Goal: Task Accomplishment & Management: Manage account settings

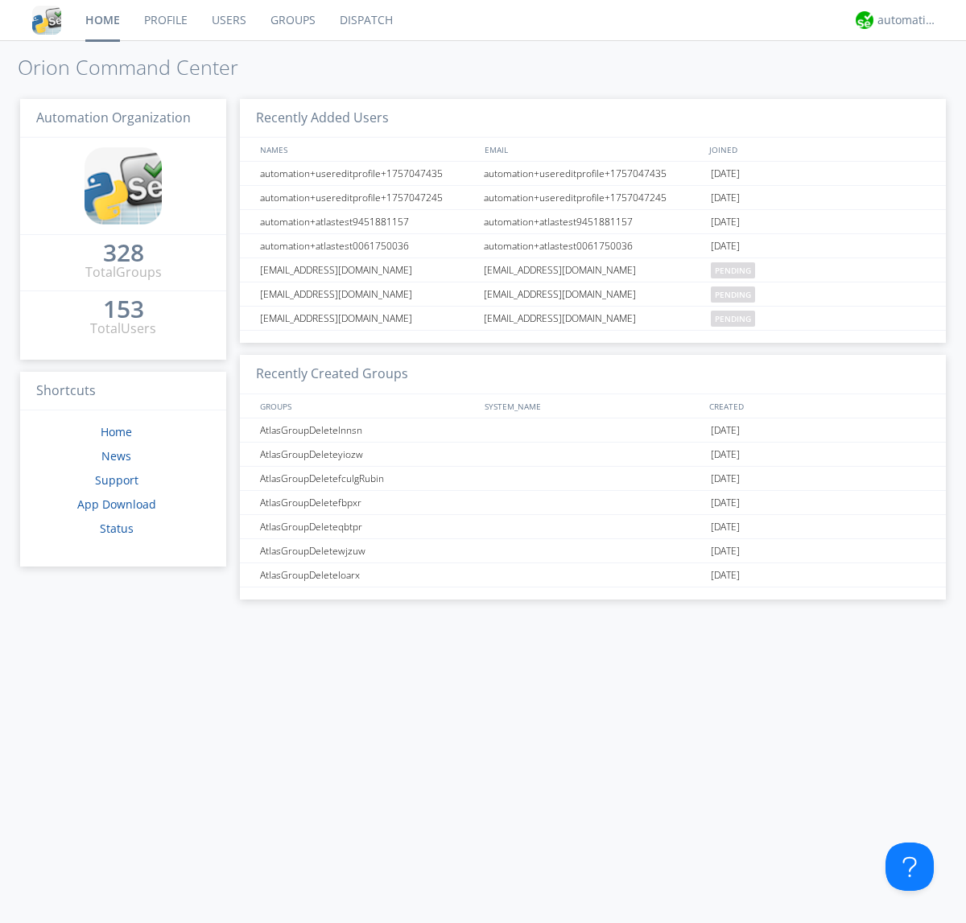
click at [228, 20] on link "Users" at bounding box center [229, 20] width 59 height 40
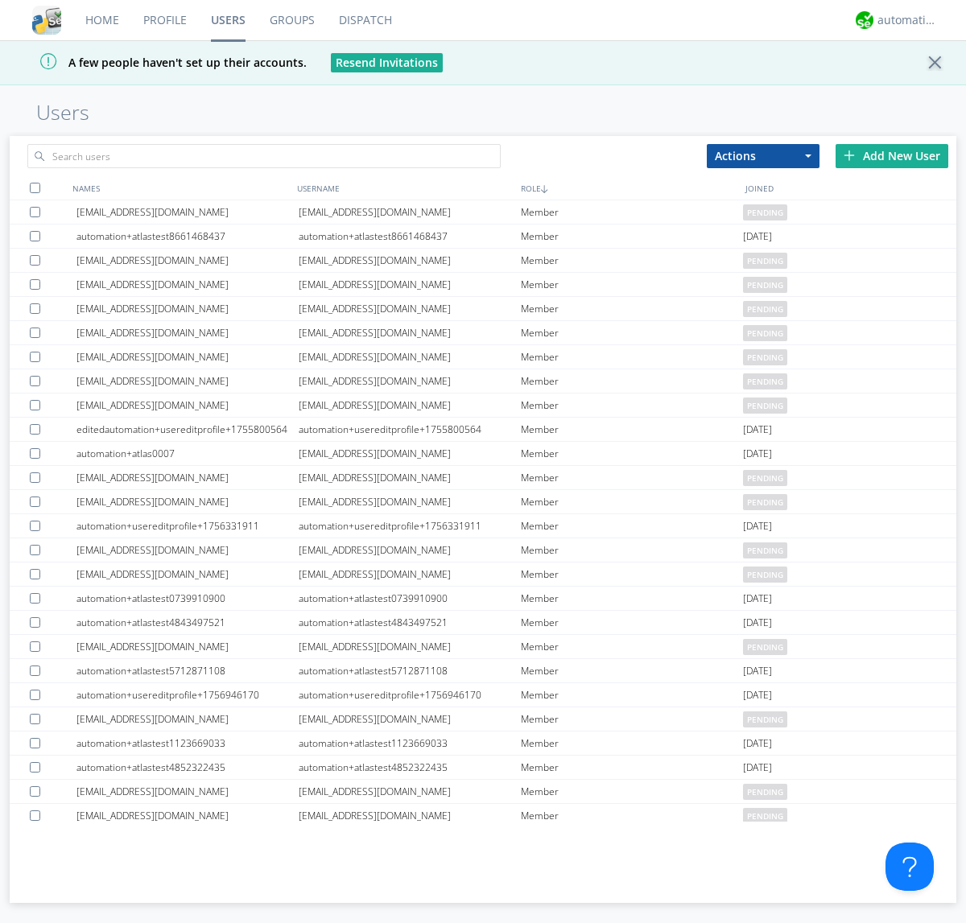
click at [891, 155] on div "Add New User" at bounding box center [891, 156] width 113 height 24
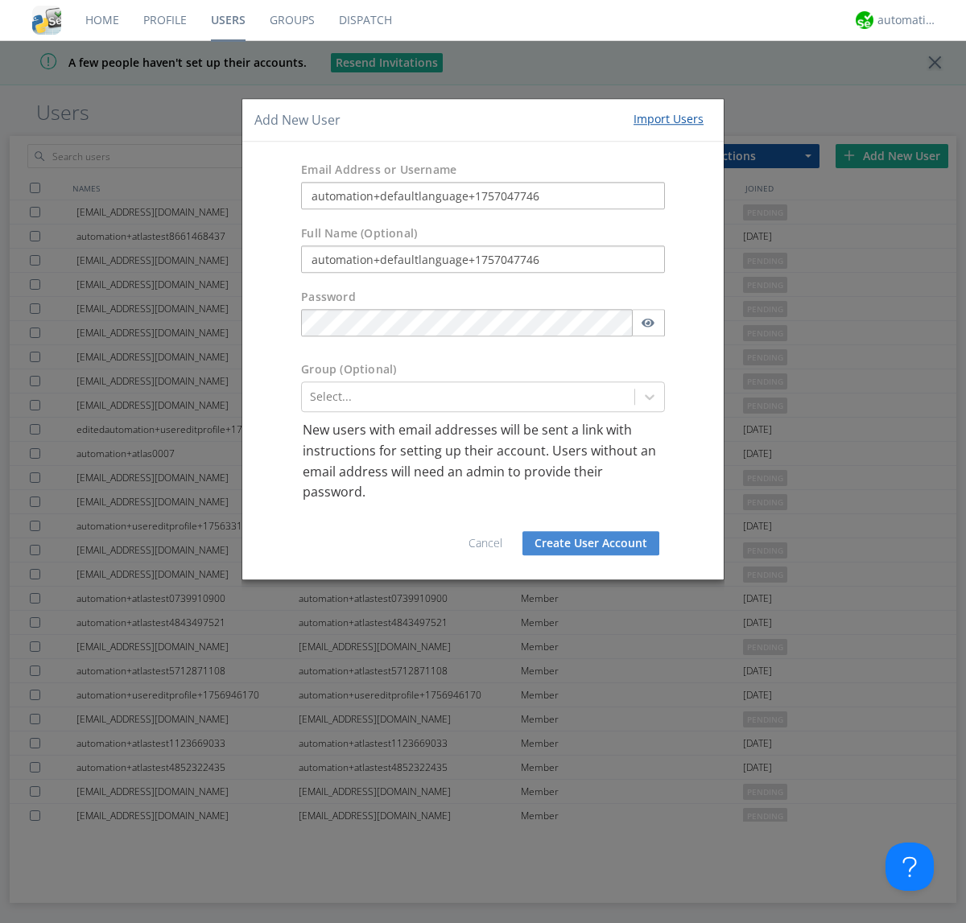
click at [591, 542] on button "Create User Account" at bounding box center [590, 543] width 137 height 24
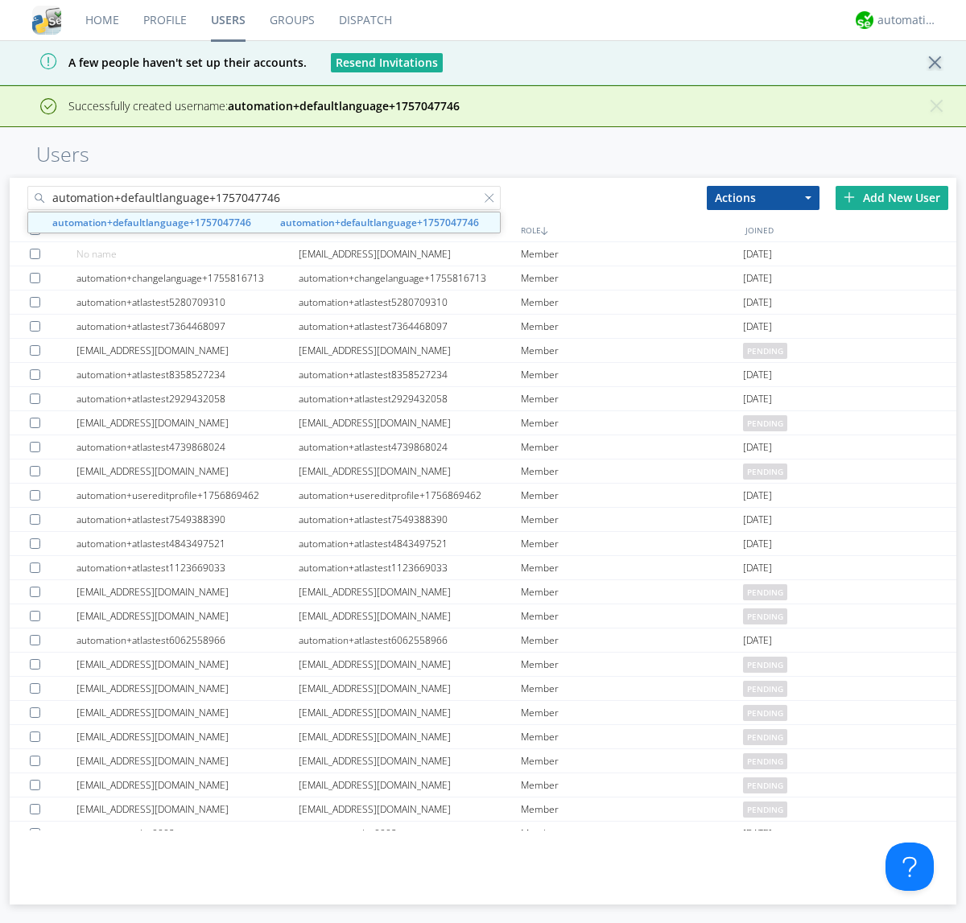
type input "automation+defaultlanguage+1757047746"
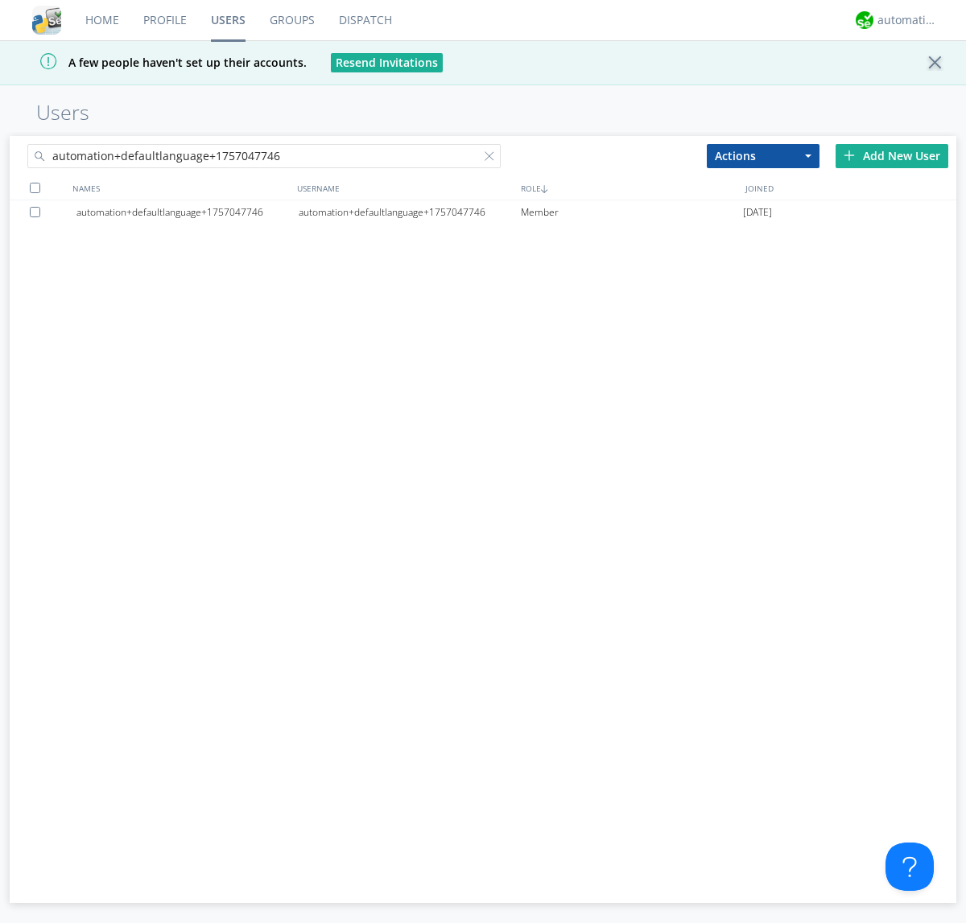
click at [409, 212] on div "automation+defaultlanguage+1757047746" at bounding box center [410, 212] width 222 height 24
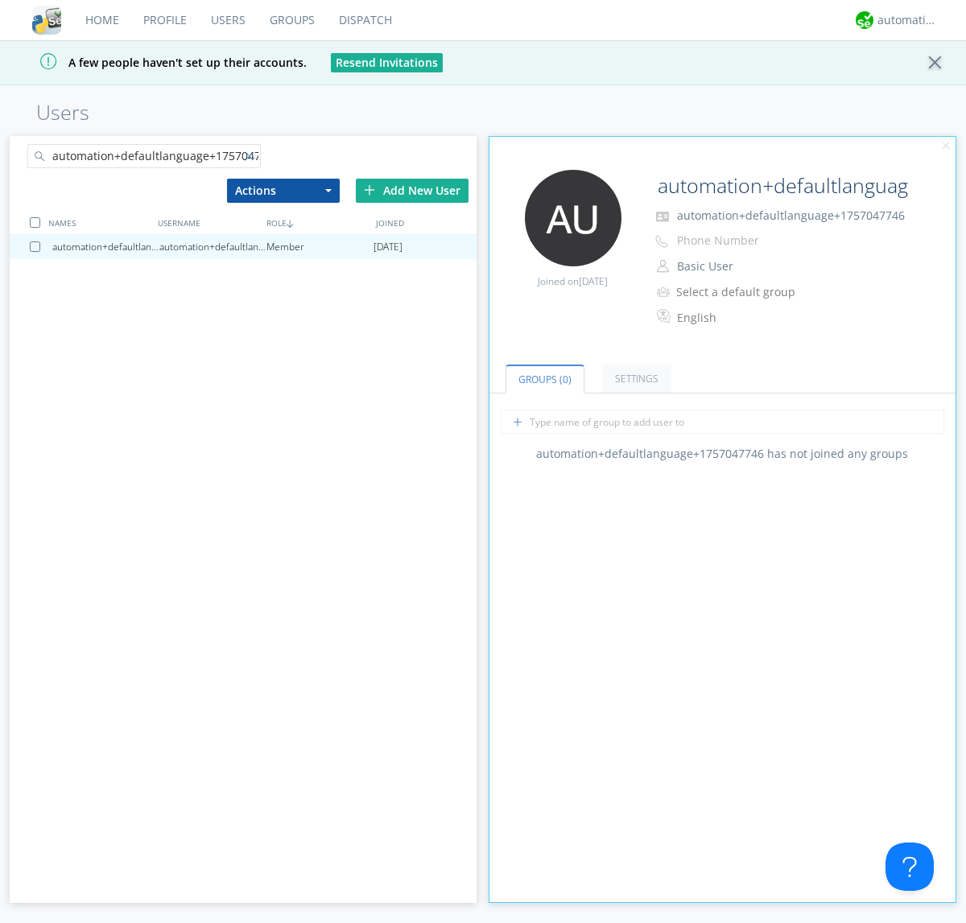
click at [252, 159] on div at bounding box center [253, 159] width 16 height 16
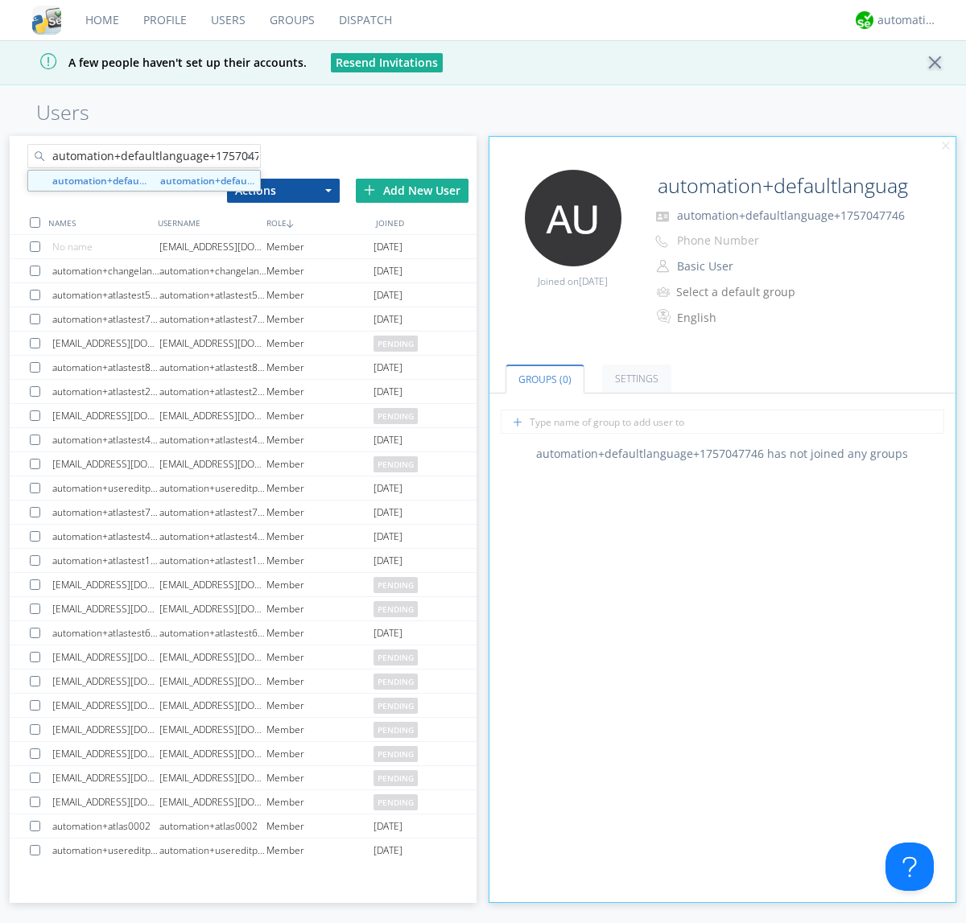
scroll to position [0, 17]
type input "automation+defaultlanguage+1757047746"
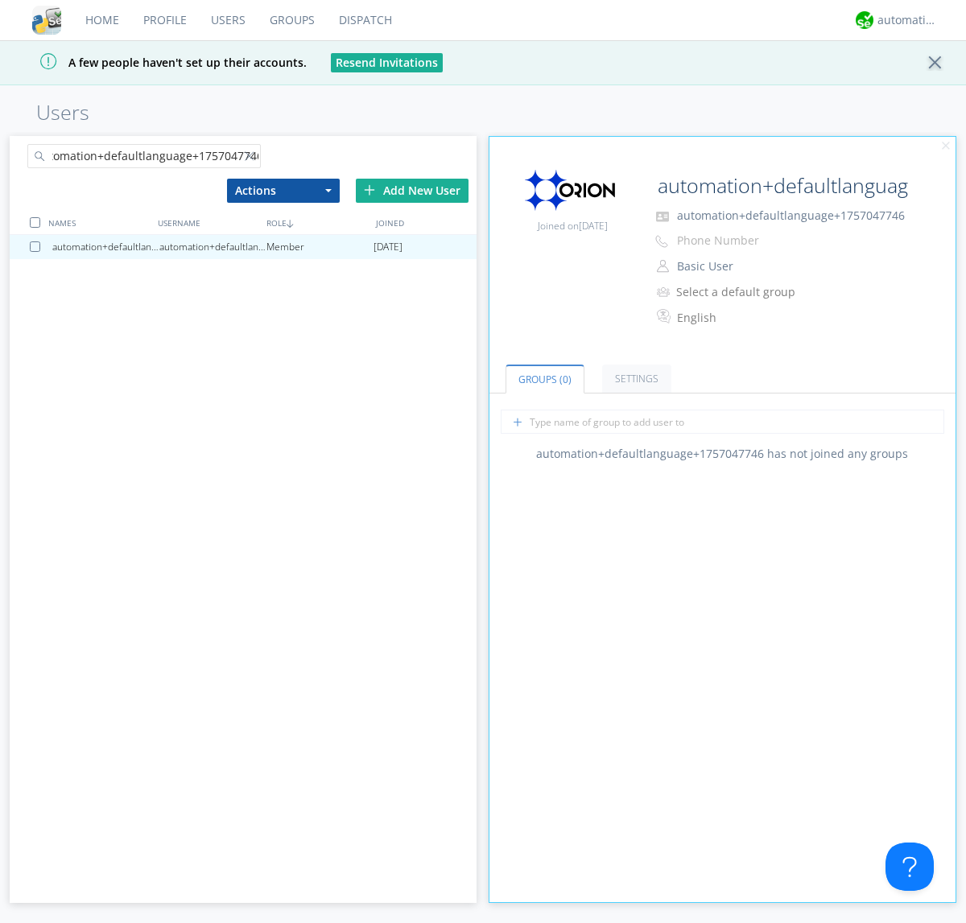
click at [38, 246] on div at bounding box center [38, 246] width 16 height 10
click at [282, 190] on button "Actions" at bounding box center [283, 191] width 113 height 24
click at [0, 0] on link "Delete User" at bounding box center [0, 0] width 0 height 0
